Goal: Answer question/provide support

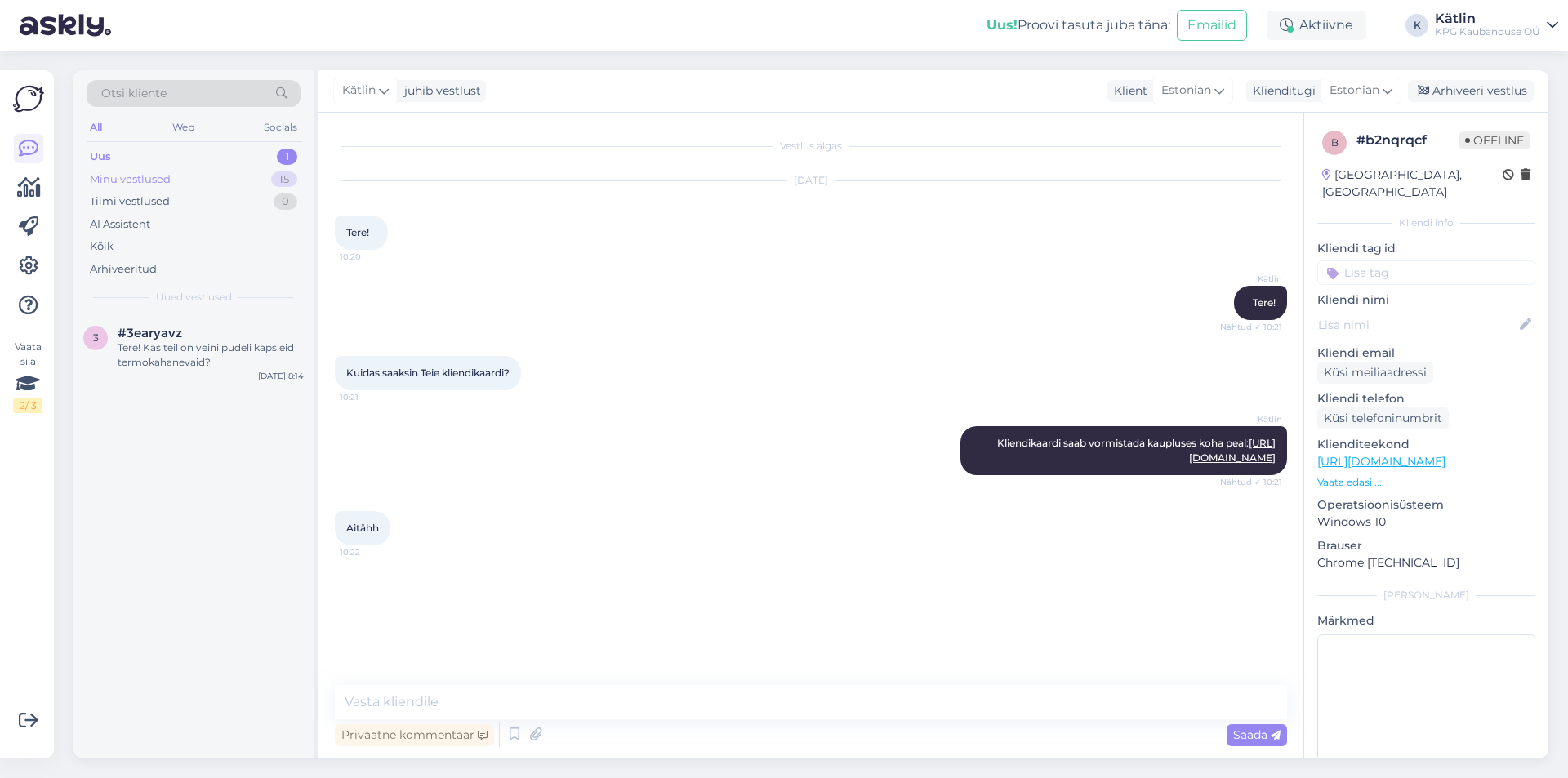
click at [122, 182] on div "Minu vestlused" at bounding box center [131, 179] width 81 height 16
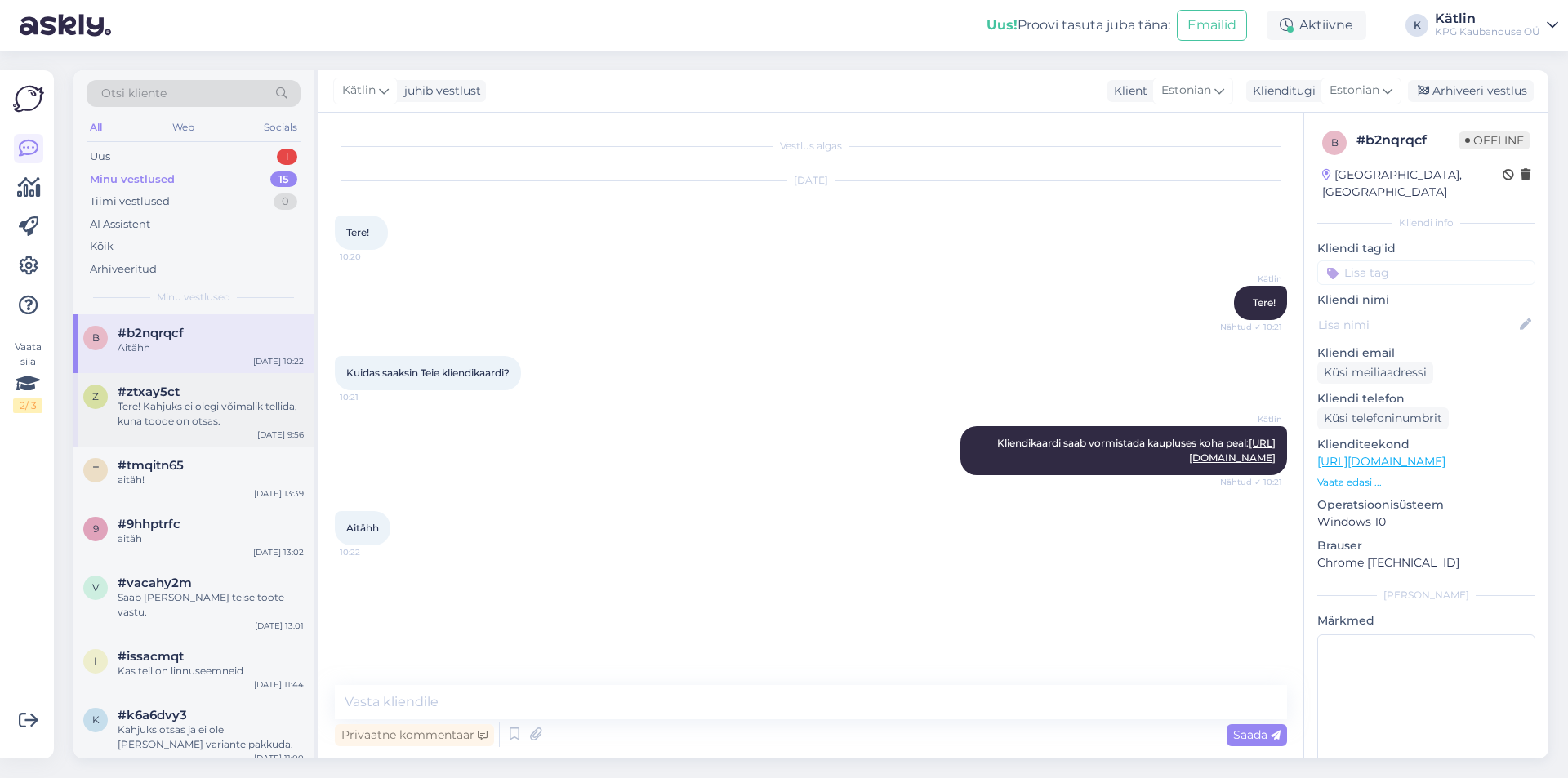
click at [154, 417] on div "Tere! Kahjuks ei olegi võimalik tellida, kuna toode on otsas." at bounding box center [210, 413] width 186 height 29
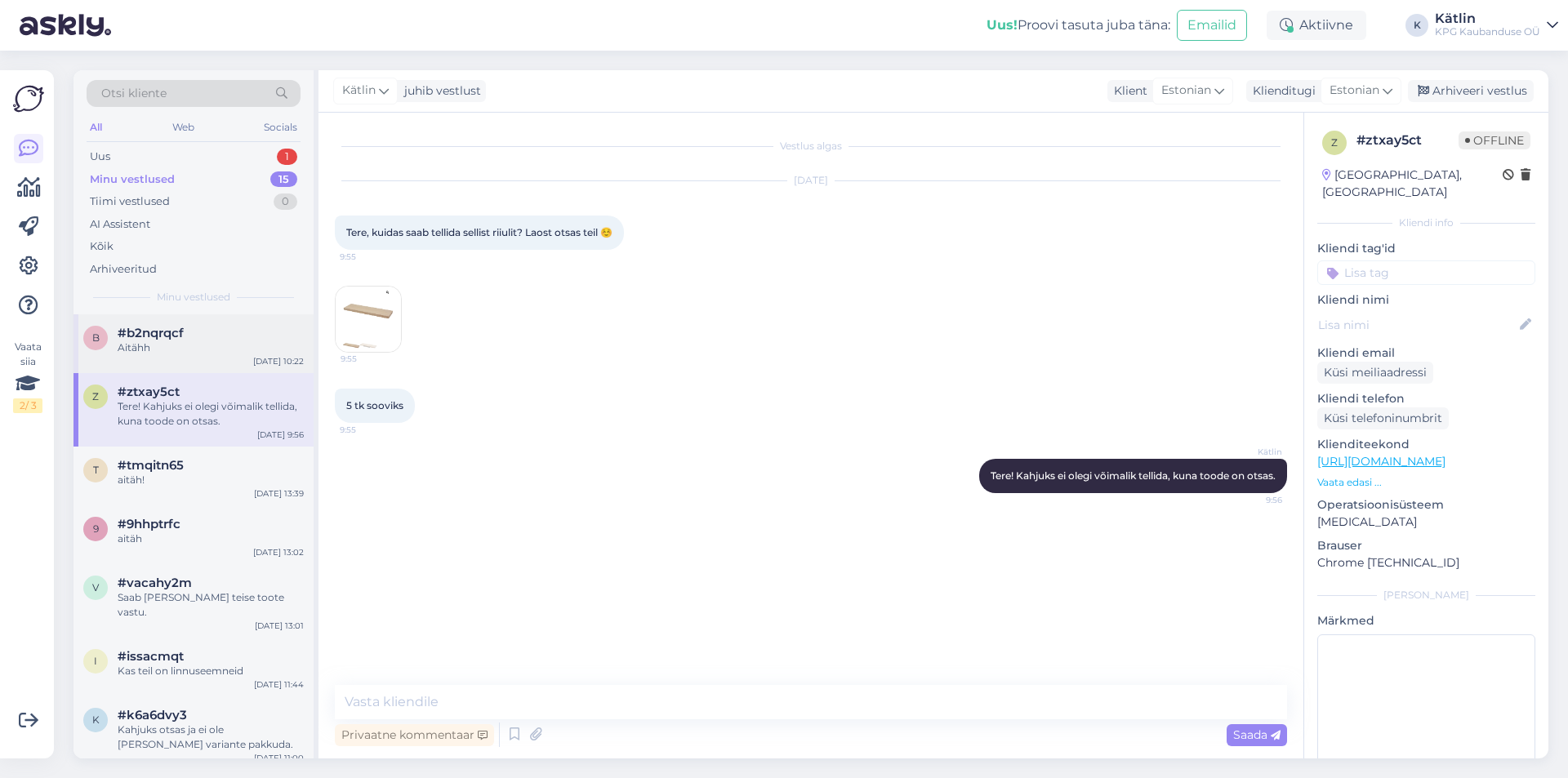
click at [139, 355] on div "b #b2nqrqcf Aitähh [DATE] 10:22" at bounding box center [194, 344] width 241 height 59
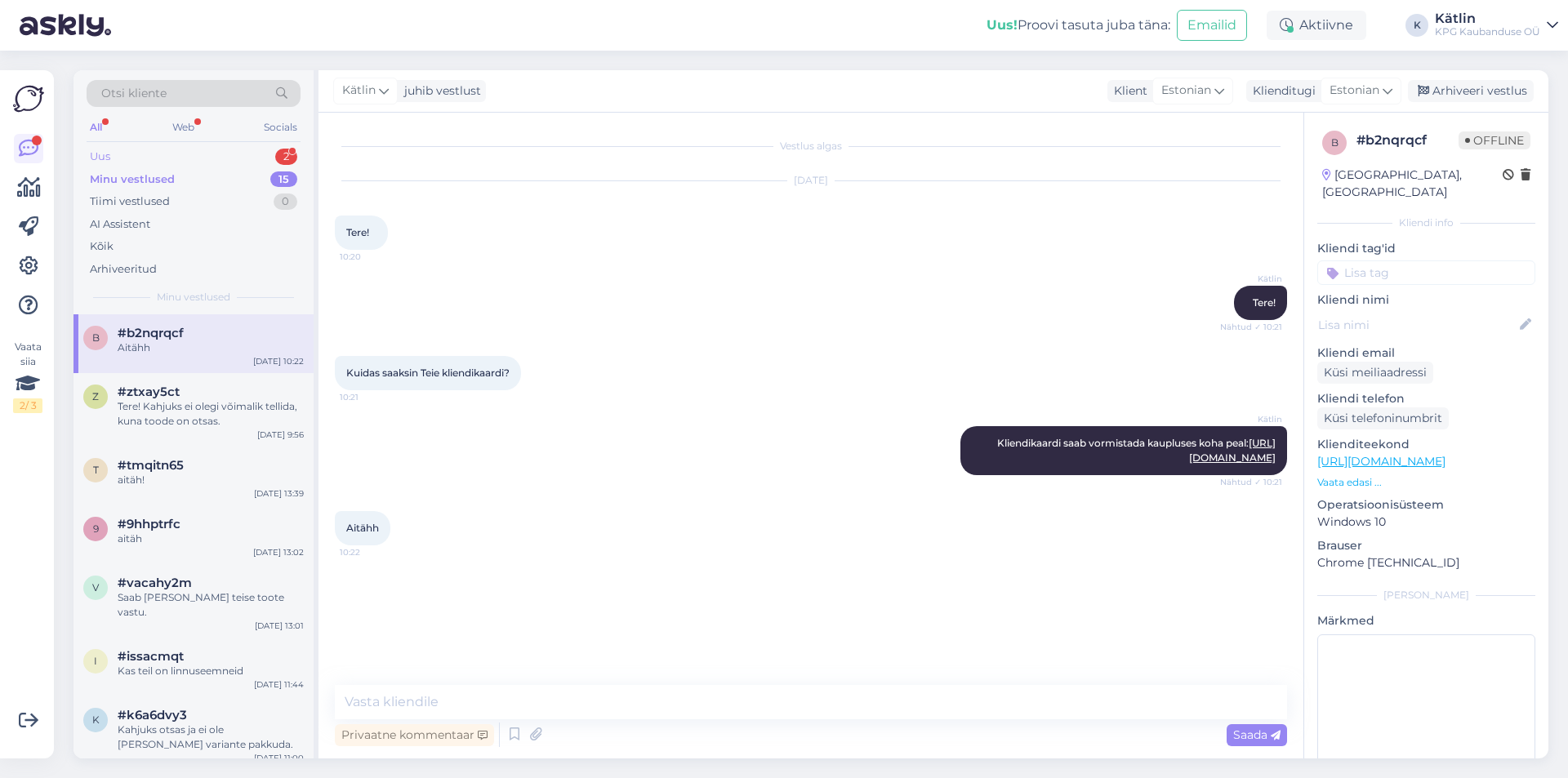
click at [140, 153] on div "Uus 2" at bounding box center [194, 157] width 214 height 23
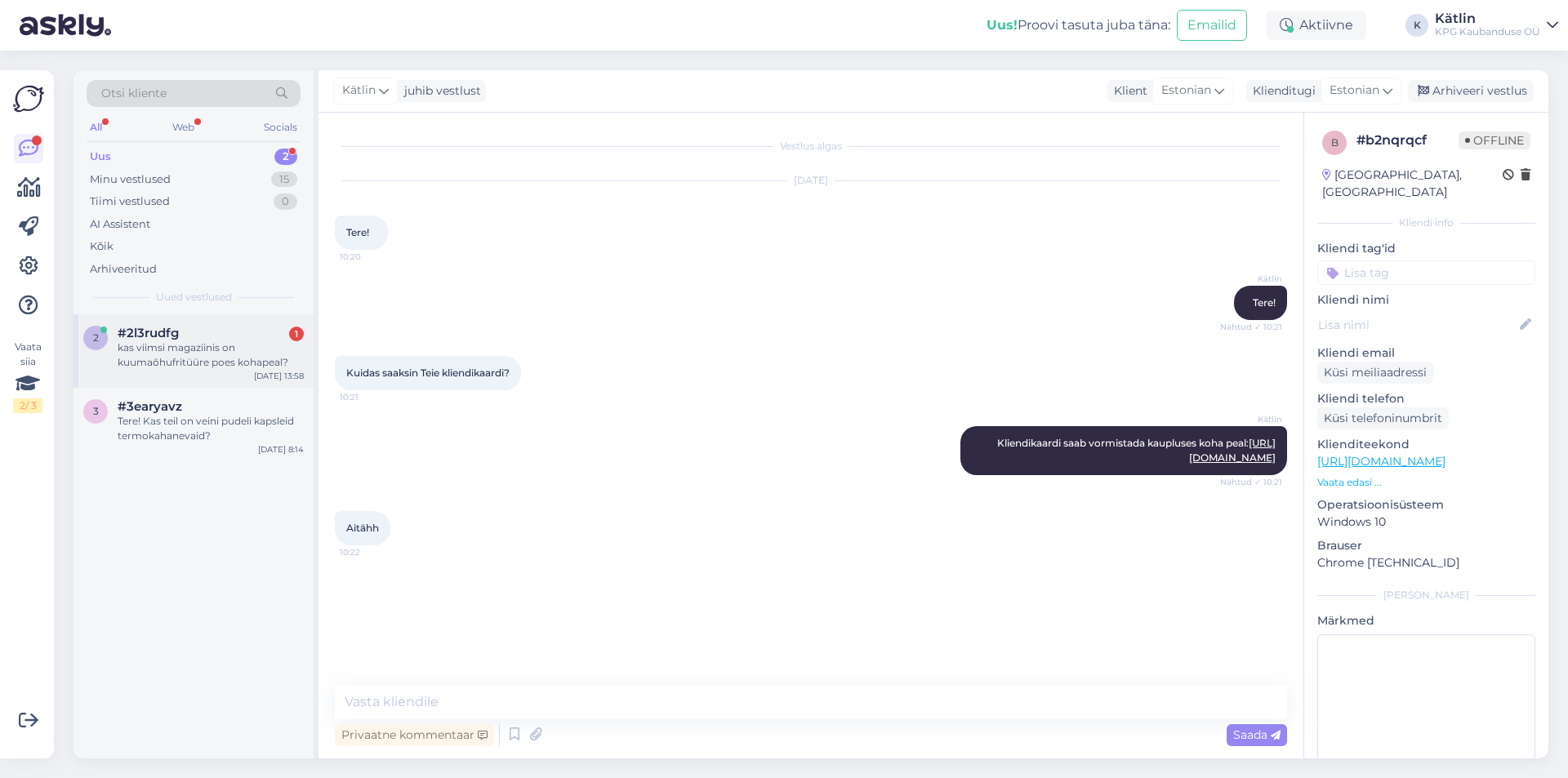
click at [175, 354] on div "kas viimsi magaziinis on kuumaõhufritüüre poes kohapeal?" at bounding box center [210, 354] width 186 height 29
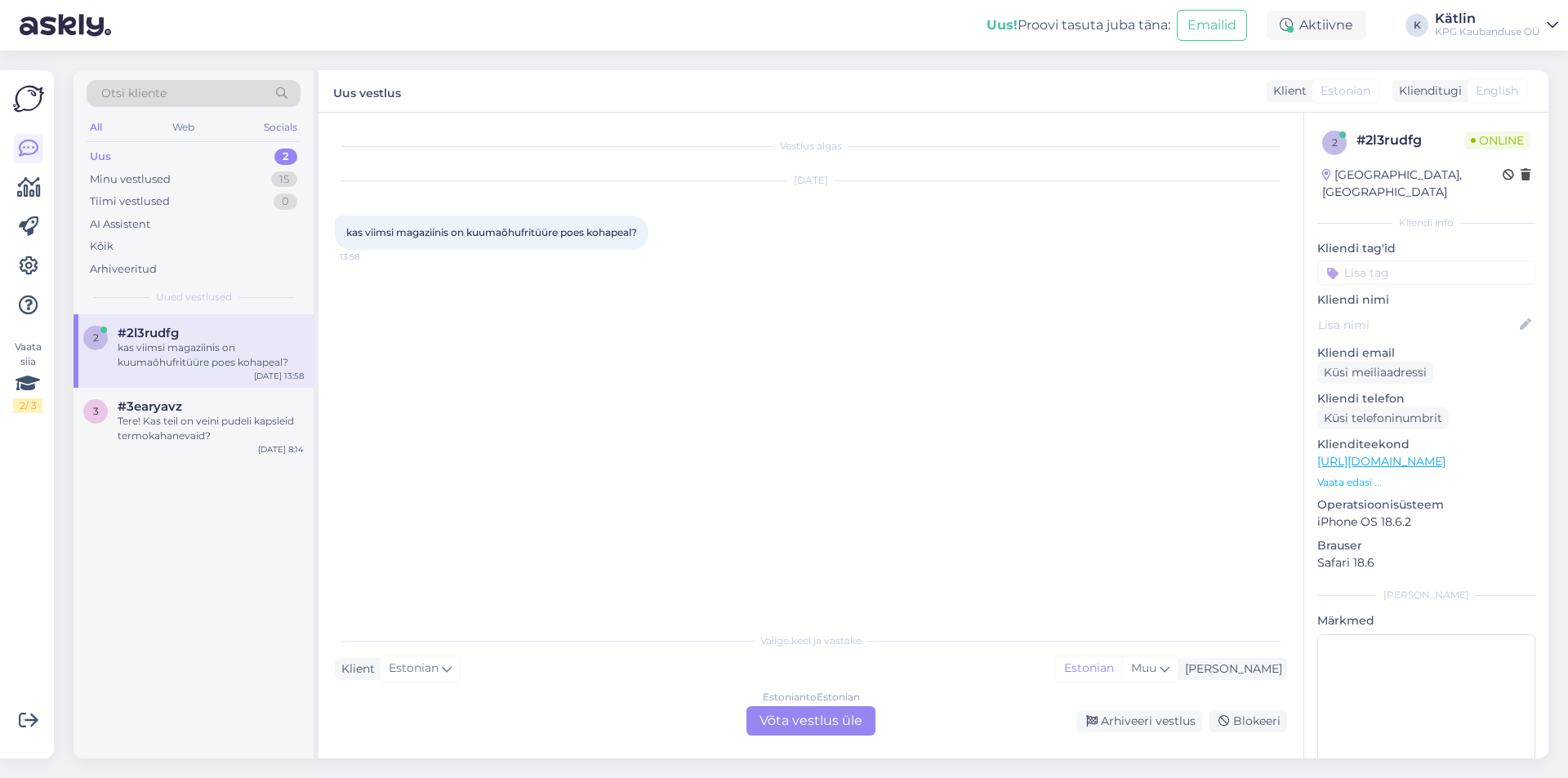
click at [789, 717] on div "Estonian to Estonian Võta vestlus üle" at bounding box center [810, 721] width 129 height 29
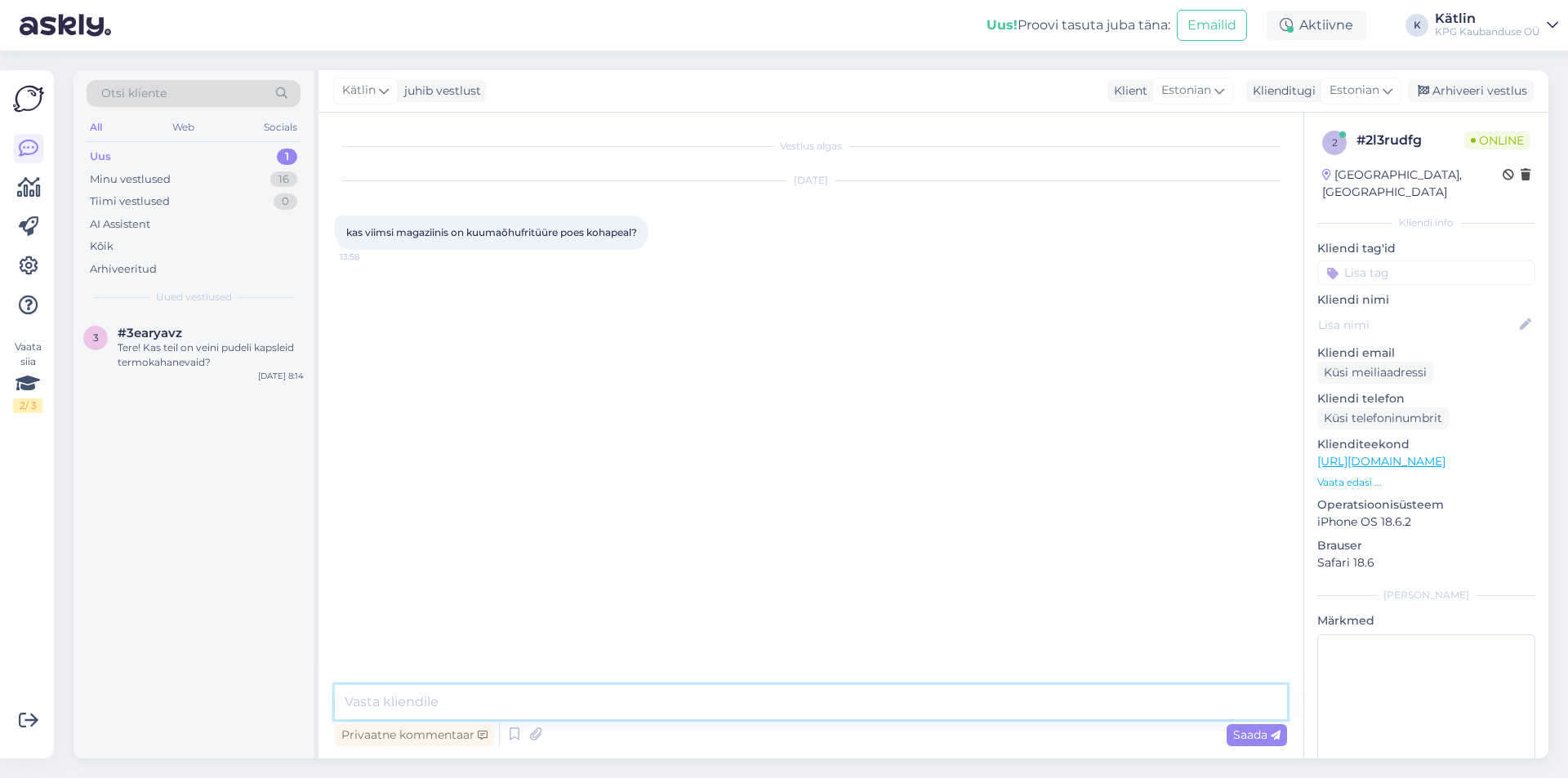
click at [615, 695] on textarea at bounding box center [810, 702] width 952 height 35
type textarea "Tere!"
type textarea "Jah, ikka on."
click at [427, 708] on textarea at bounding box center [810, 702] width 952 height 35
